Goal: Obtain resource: Download file/media

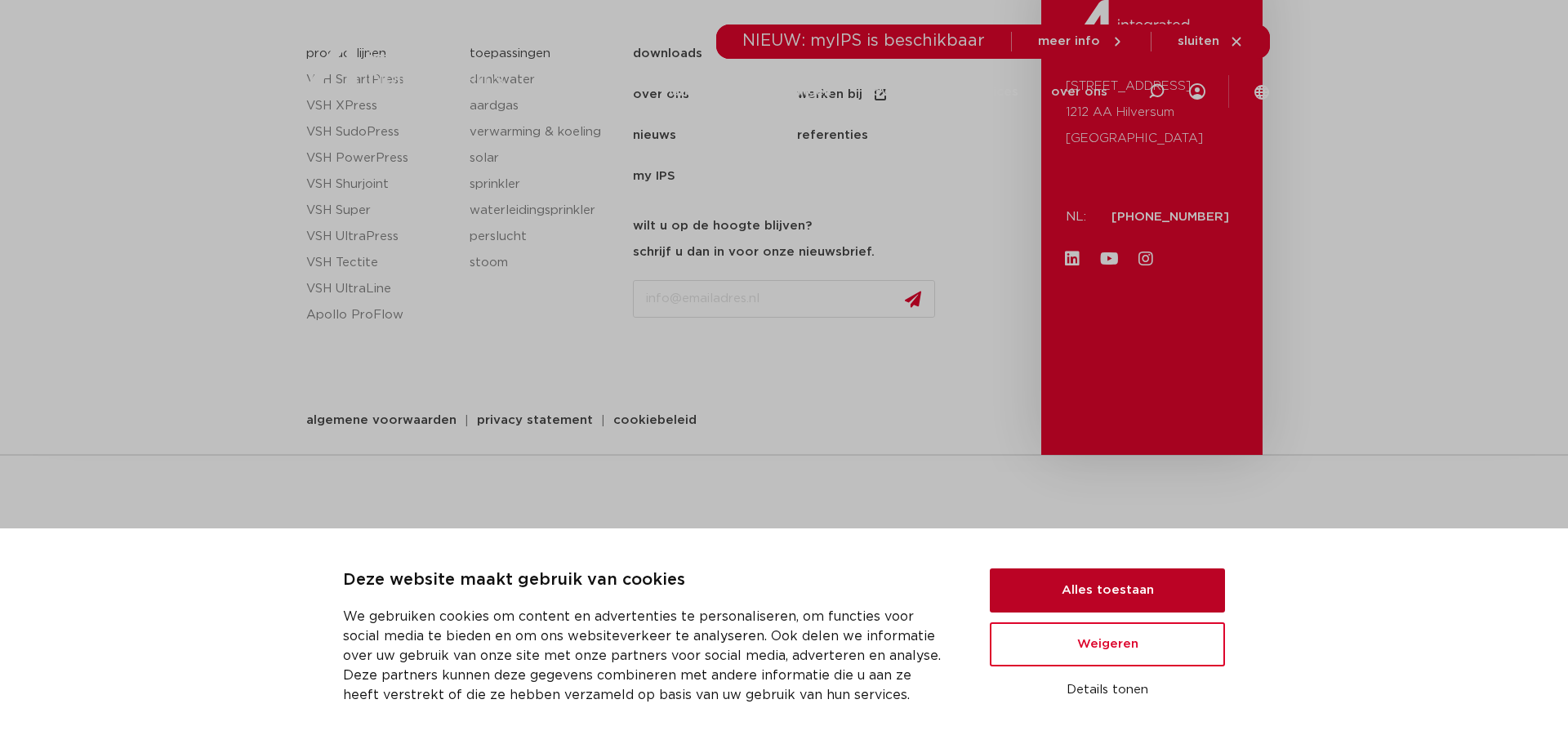
click at [1055, 594] on button "Alles toestaan" at bounding box center [1107, 591] width 235 height 44
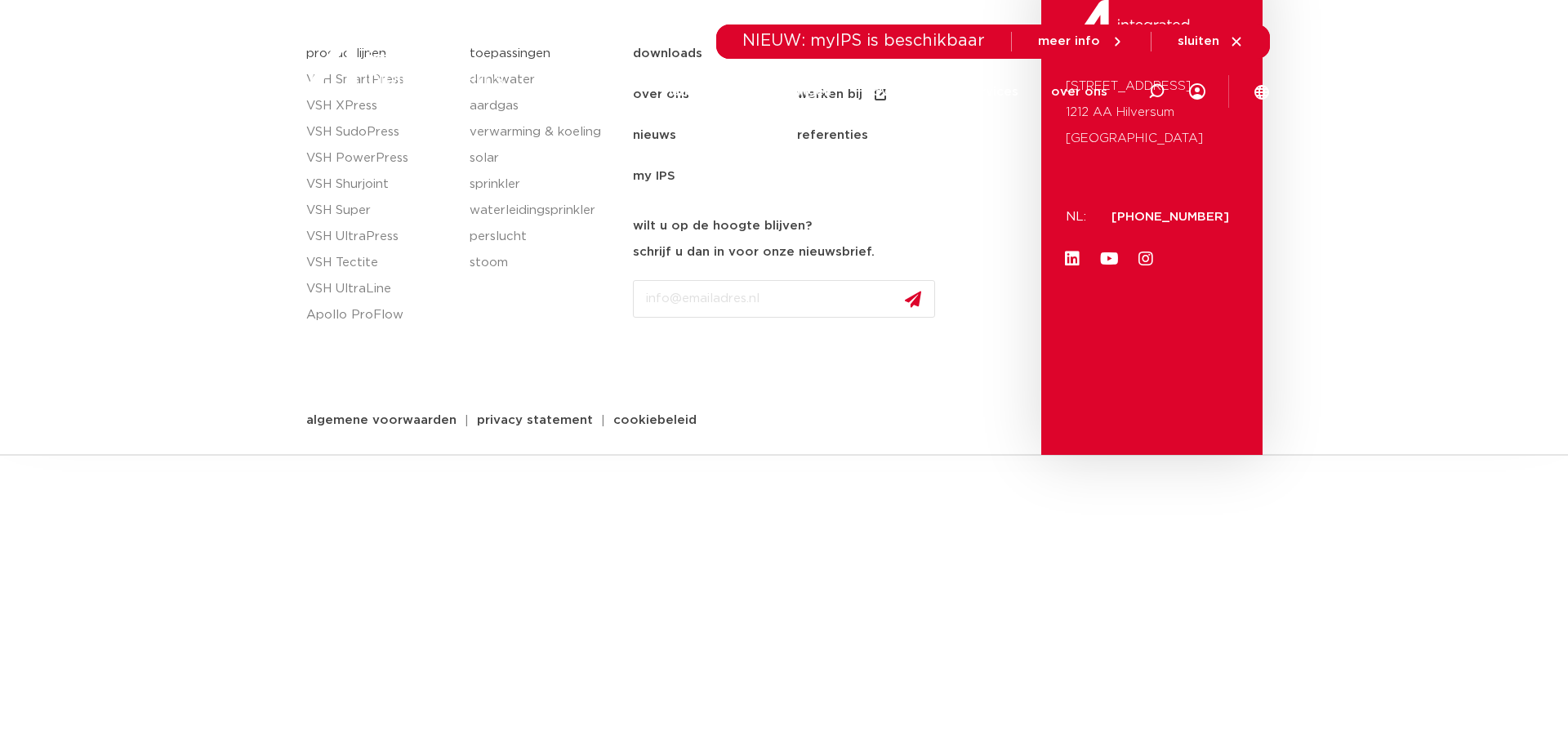
click at [356, 108] on div at bounding box center [404, 62] width 213 height 124
click at [341, 108] on div at bounding box center [404, 62] width 213 height 124
click at [1094, 39] on span "meer info" at bounding box center [1069, 42] width 62 height 12
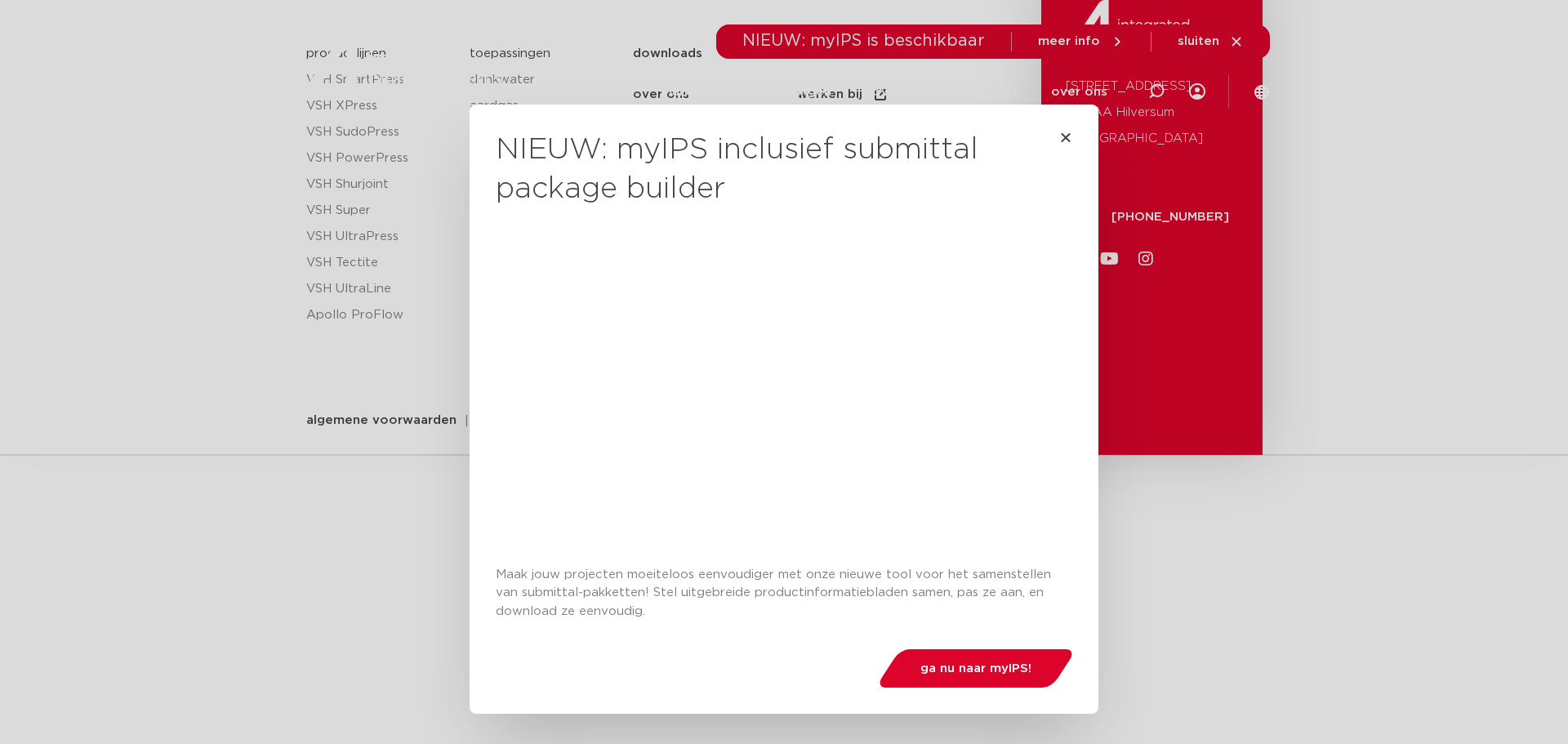
click at [1250, 626] on div "NIEUW: myIPS inclusief submittal package builder Maak jouw projecten moeiteloos…" at bounding box center [784, 372] width 1568 height 744
drag, startPoint x: 1327, startPoint y: 579, endPoint x: 1336, endPoint y: 574, distance: 10.3
click at [1335, 575] on div "NIEUW: myIPS inclusief submittal package builder Maak jouw projecten moeiteloos…" at bounding box center [784, 372] width 1568 height 744
click at [1404, 476] on div "NIEUW: myIPS inclusief submittal package builder Maak jouw projecten moeiteloos…" at bounding box center [784, 372] width 1568 height 744
click at [1062, 134] on div "NIEUW: myIPS inclusief submittal package builder Maak jouw projecten moeiteloos…" at bounding box center [784, 409] width 629 height 610
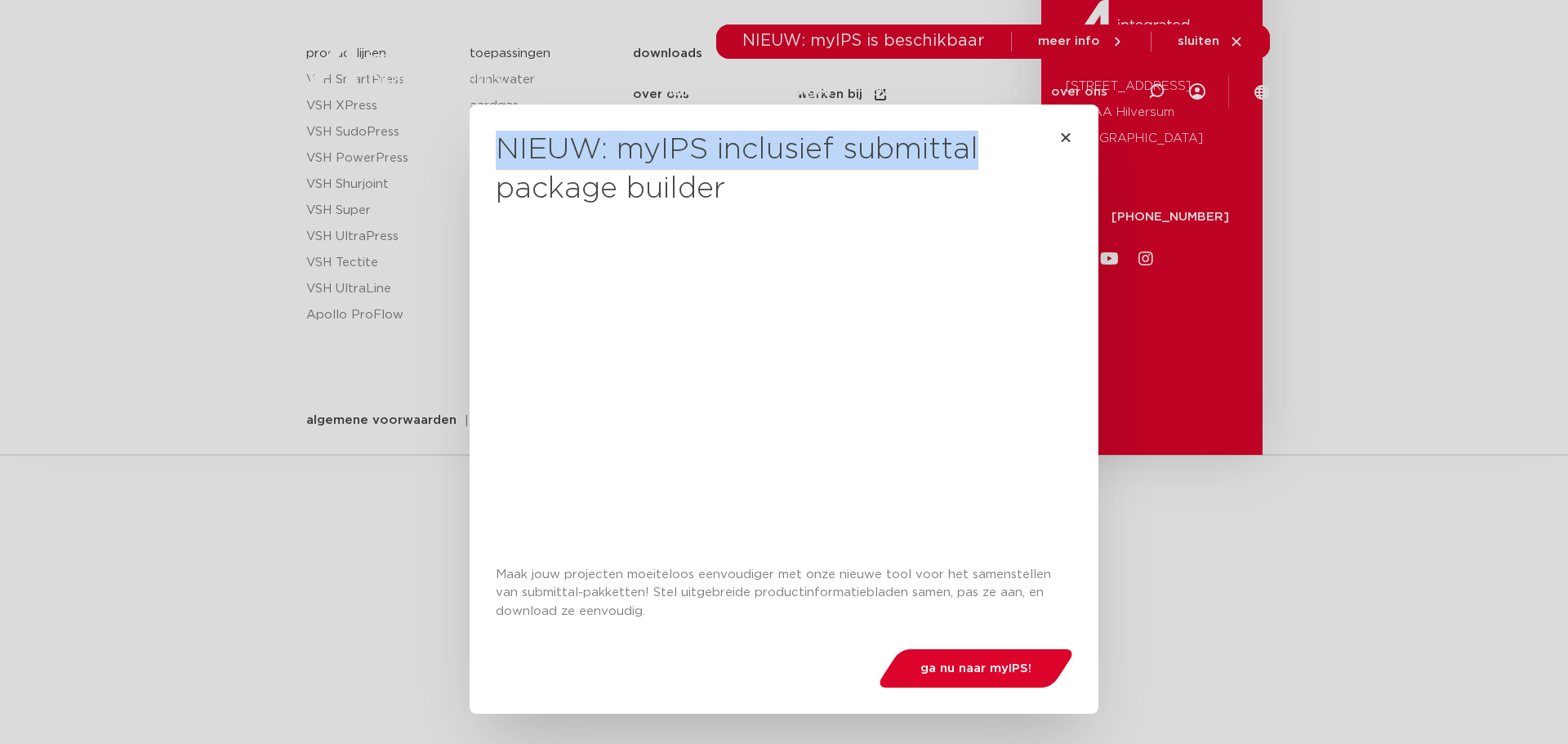
click at [1048, 150] on h2 "NIEUW: myIPS inclusief submittal package builder" at bounding box center [784, 170] width 577 height 79
